Goal: Answer question/provide support: Share knowledge or assist other users

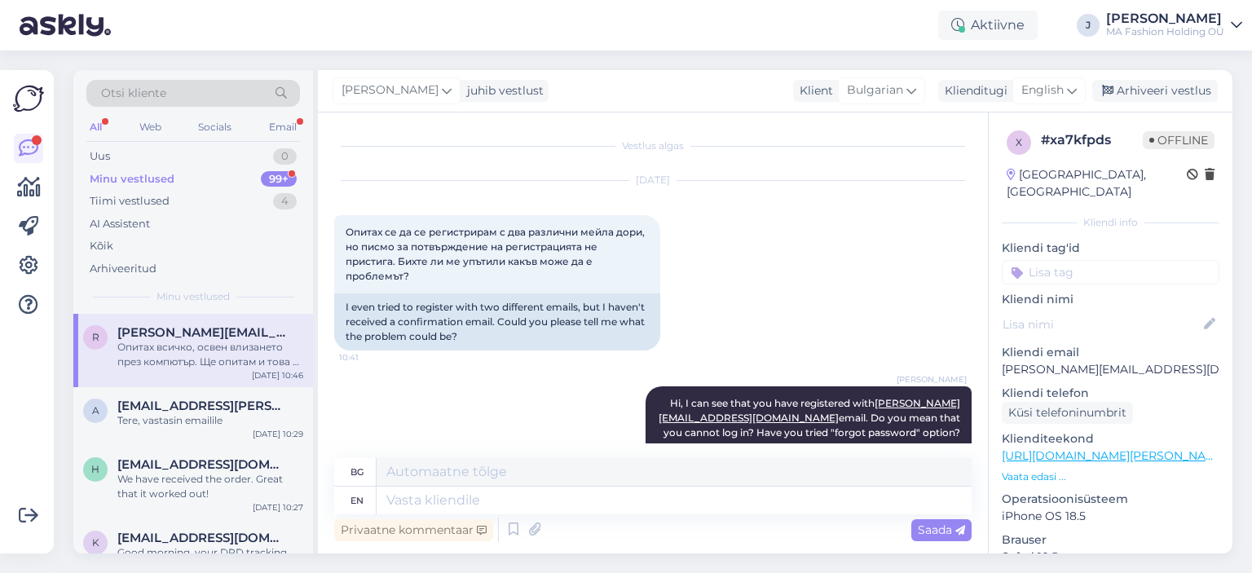
scroll to position [281, 0]
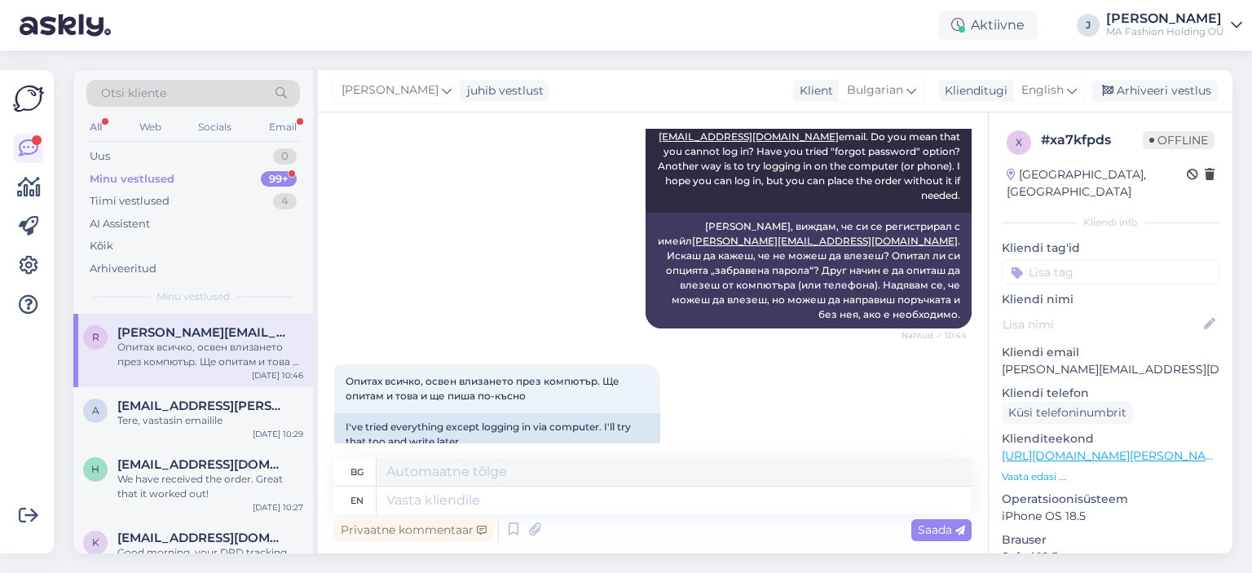
click at [265, 178] on div "99+" at bounding box center [279, 179] width 36 height 16
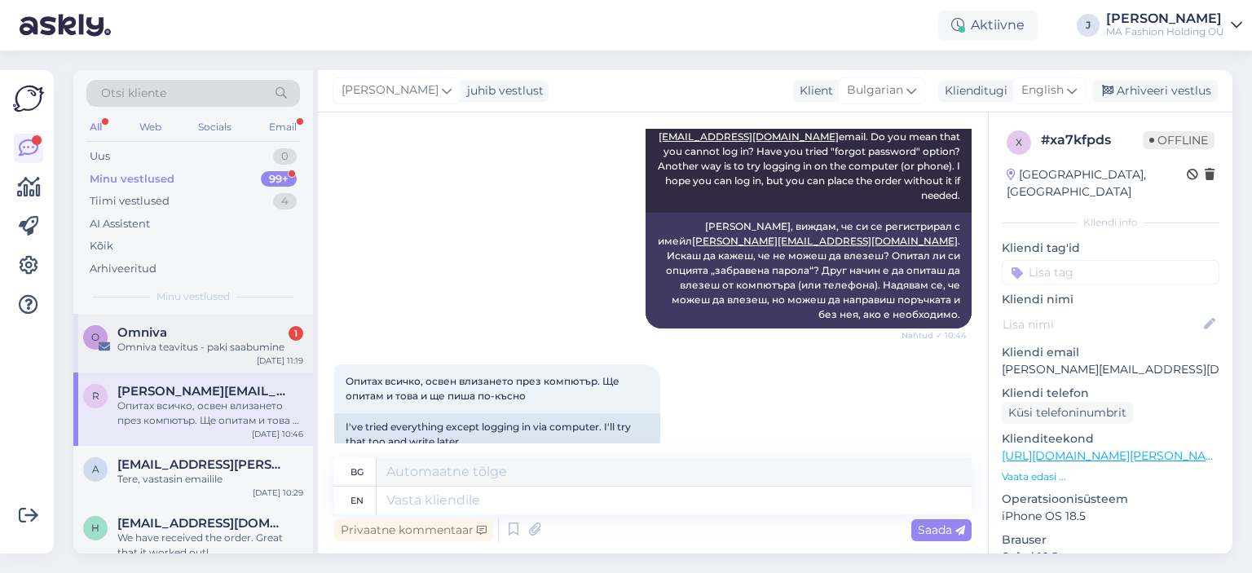
click at [206, 319] on div "O Omniva 1 Omniva teavitus - paki saabumine [DATE] 11:19" at bounding box center [193, 343] width 240 height 59
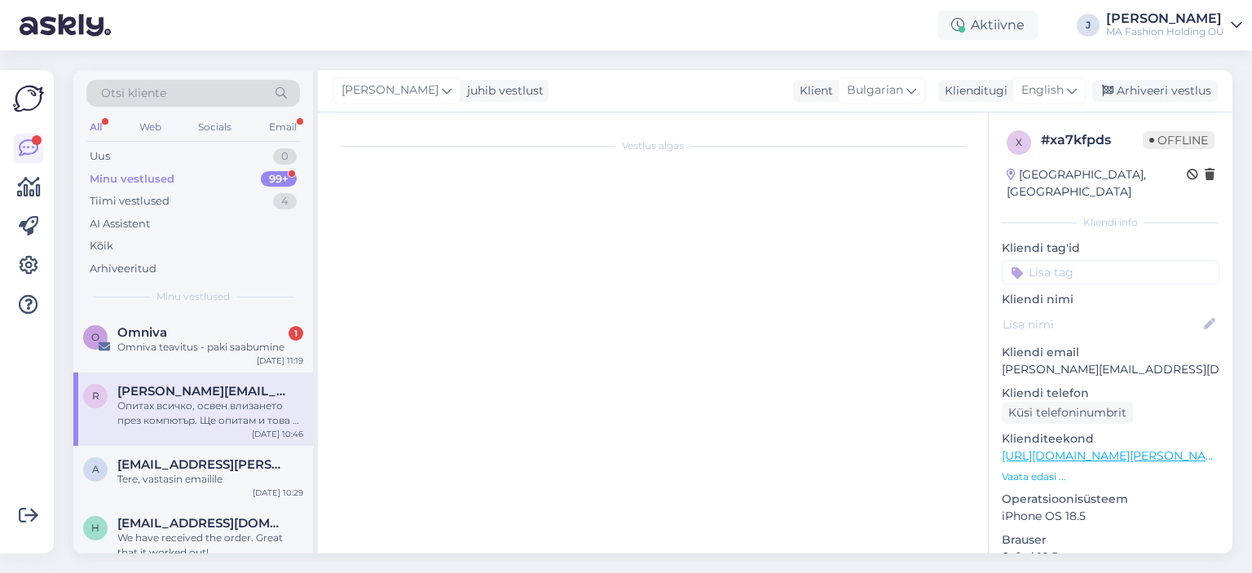
scroll to position [6886, 0]
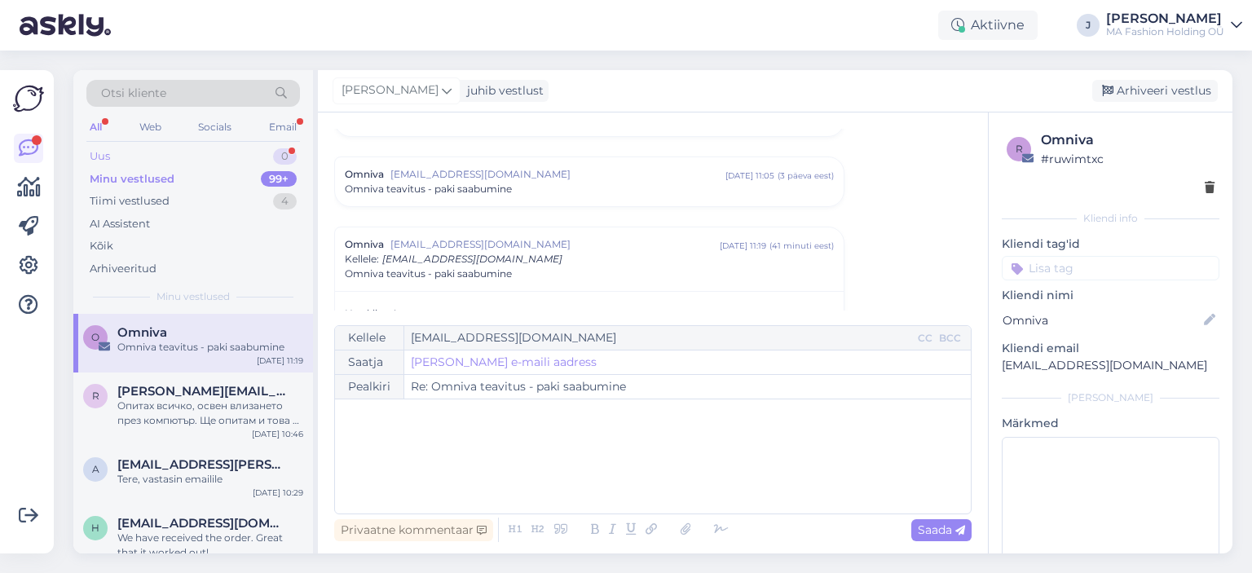
click at [290, 144] on div "Otsi kliente All Web Socials Email Uus 0 Minu vestlused 99+ Tiimi vestlused 4 A…" at bounding box center [193, 192] width 240 height 244
click at [286, 146] on div "Uus 0" at bounding box center [193, 156] width 214 height 23
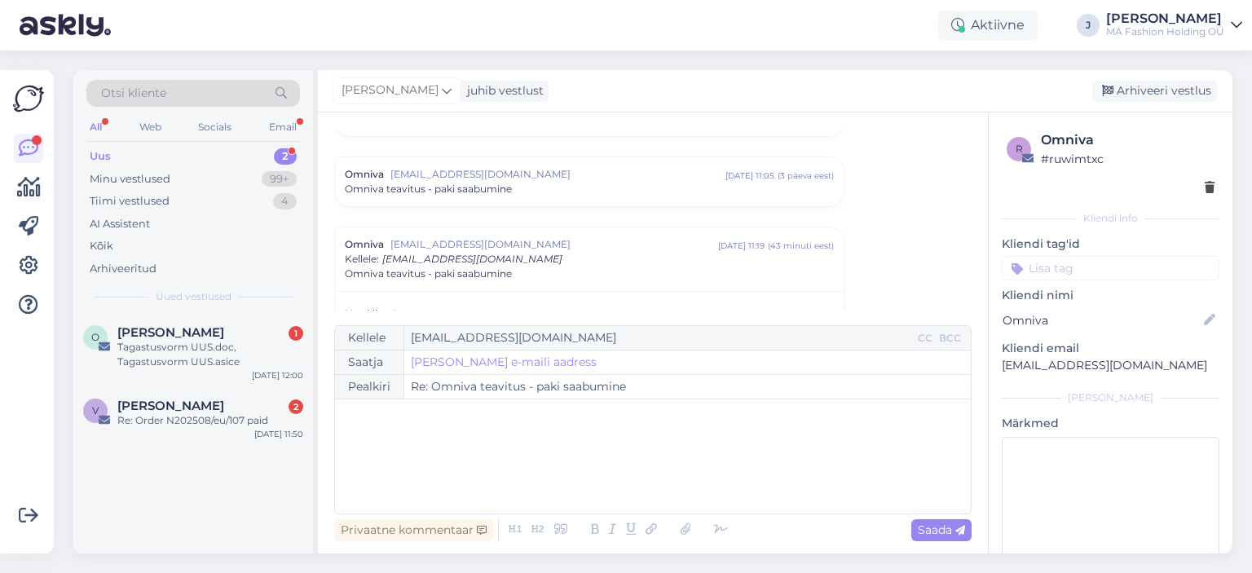
click at [256, 328] on div "[PERSON_NAME] 1" at bounding box center [210, 332] width 186 height 15
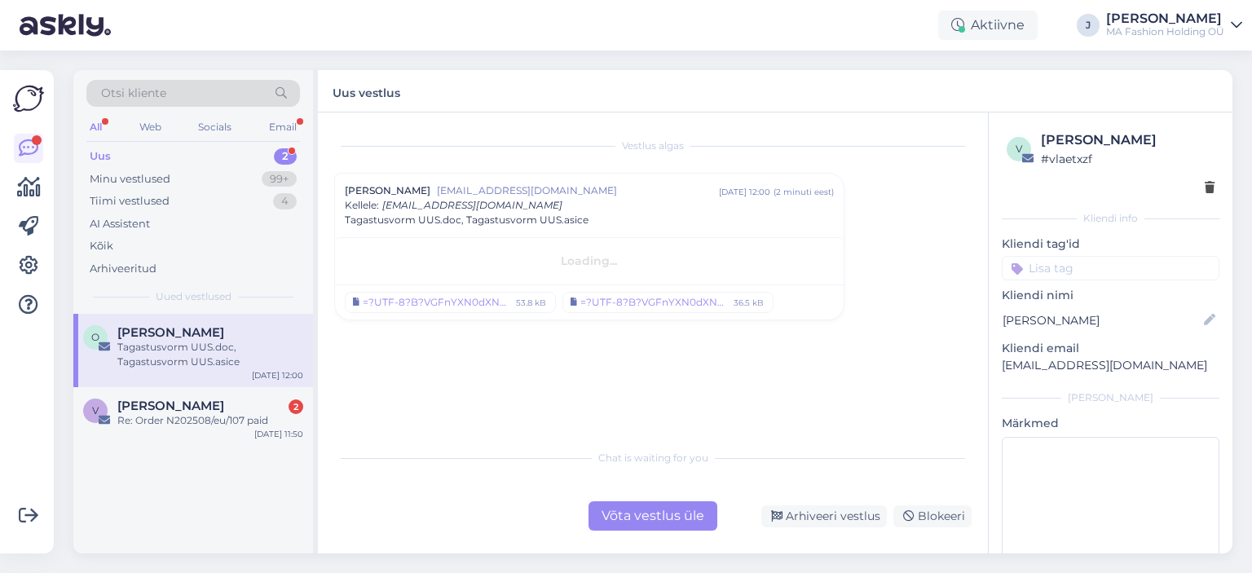
scroll to position [0, 0]
click at [630, 520] on div "Võta vestlus üle" at bounding box center [652, 515] width 129 height 29
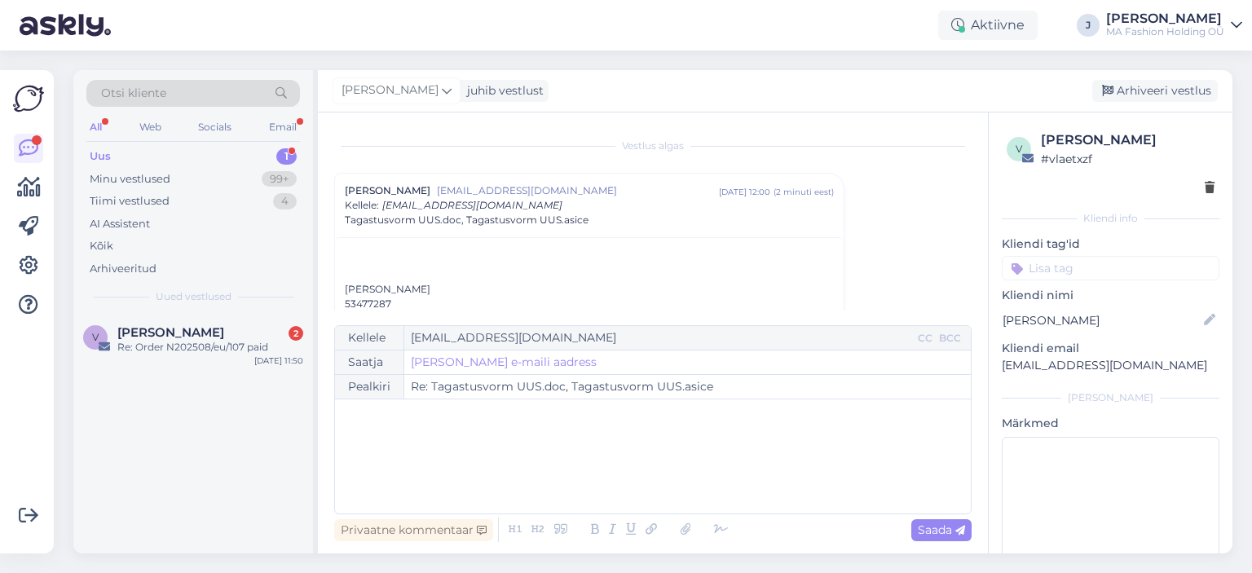
scroll to position [44, 0]
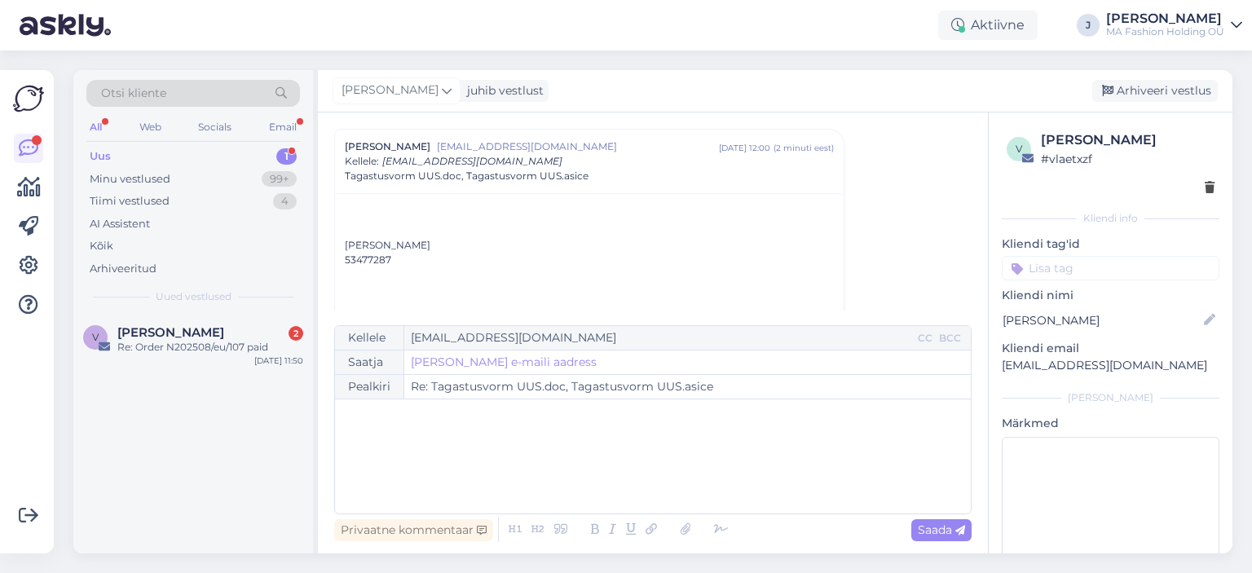
click at [151, 394] on div "V [PERSON_NAME] 2 Re: Order N202508/eu/107 paid [DATE] 11:50" at bounding box center [193, 434] width 240 height 240
click at [156, 364] on div "V [PERSON_NAME] 2 Re: Order N202508/eu/107 paid [DATE] 11:50" at bounding box center [193, 343] width 240 height 59
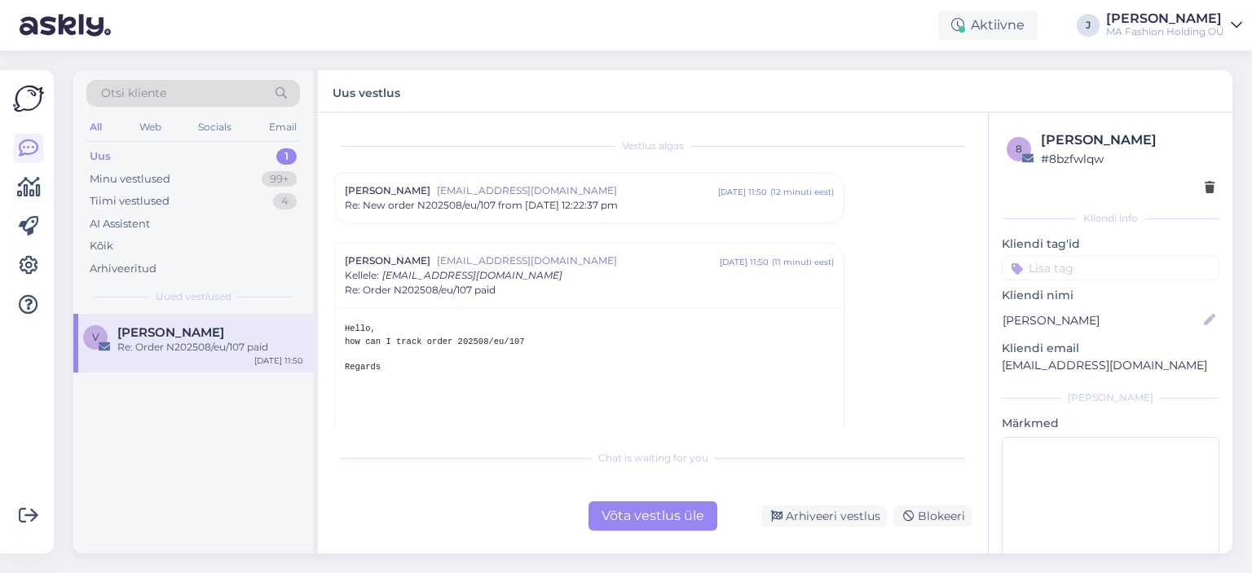
click at [685, 534] on div "Vestlus [PERSON_NAME] [EMAIL_ADDRESS][DOMAIN_NAME] [DATE] 11:50 ( 12 minuti ees…" at bounding box center [653, 332] width 670 height 441
click at [685, 525] on div "Võta vestlus üle" at bounding box center [652, 515] width 129 height 29
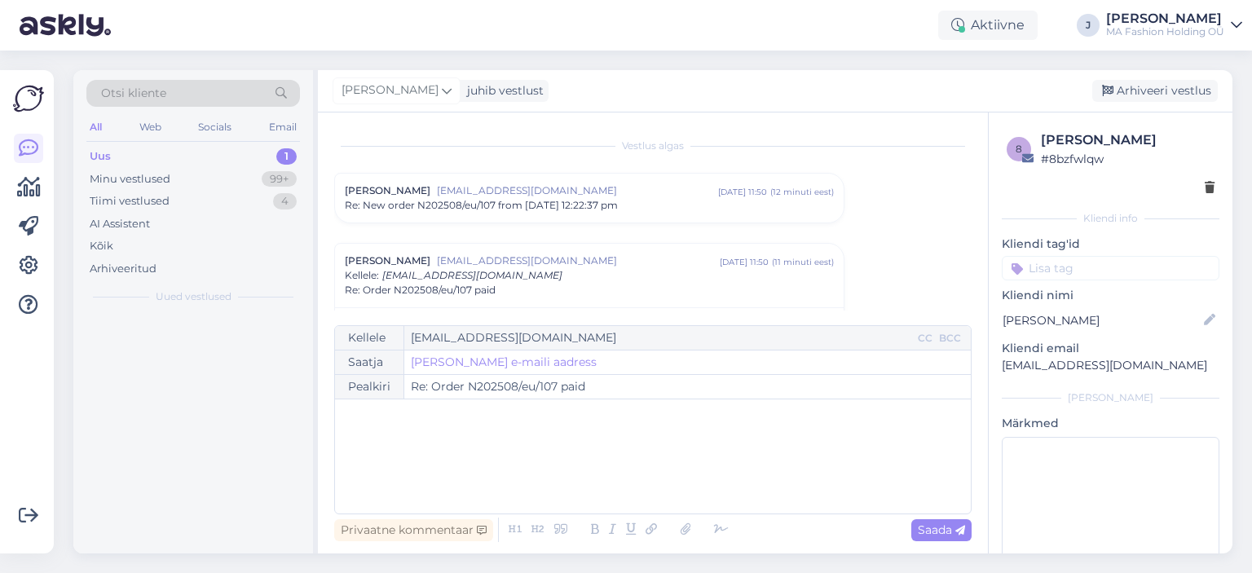
scroll to position [114, 0]
